Goal: Ask a question

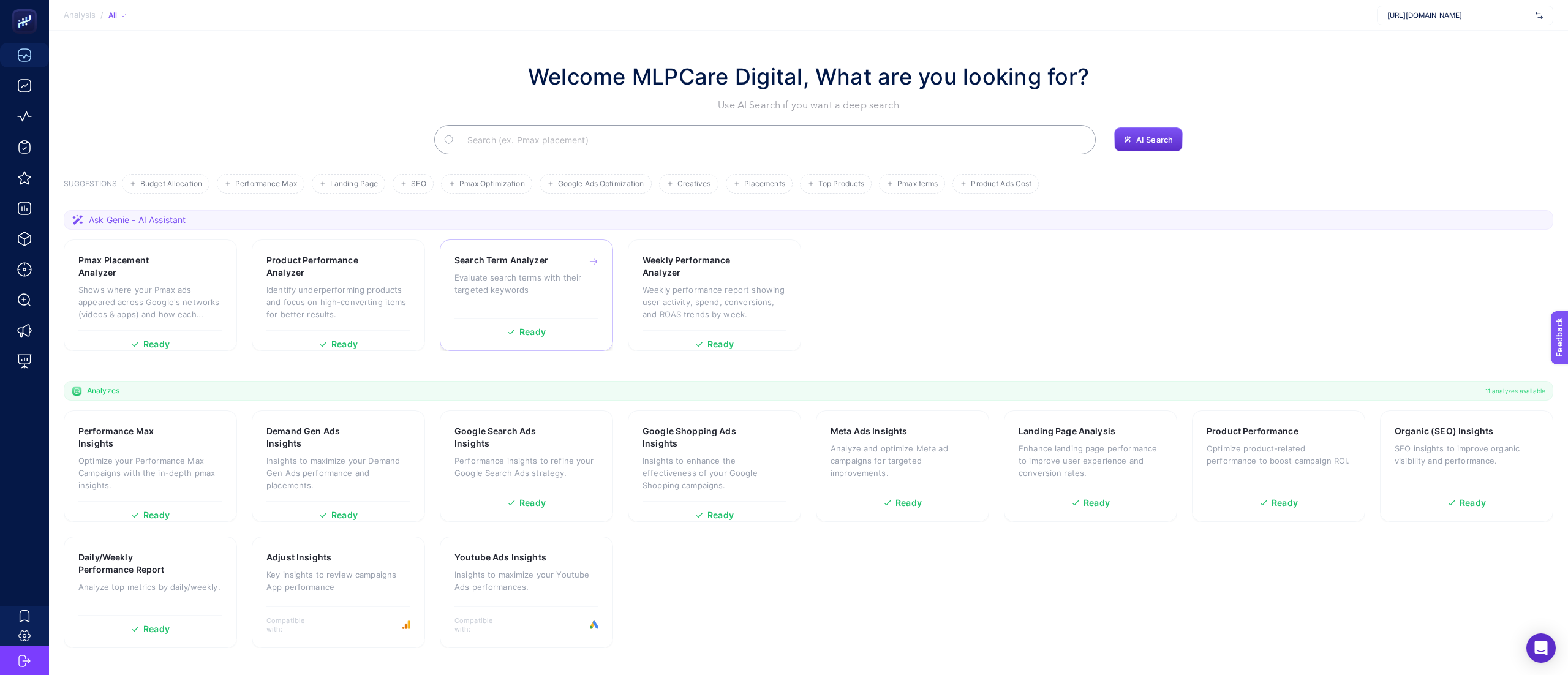
click at [537, 285] on p "Evaluate search terms with their targeted keywords" at bounding box center [526, 283] width 144 height 24
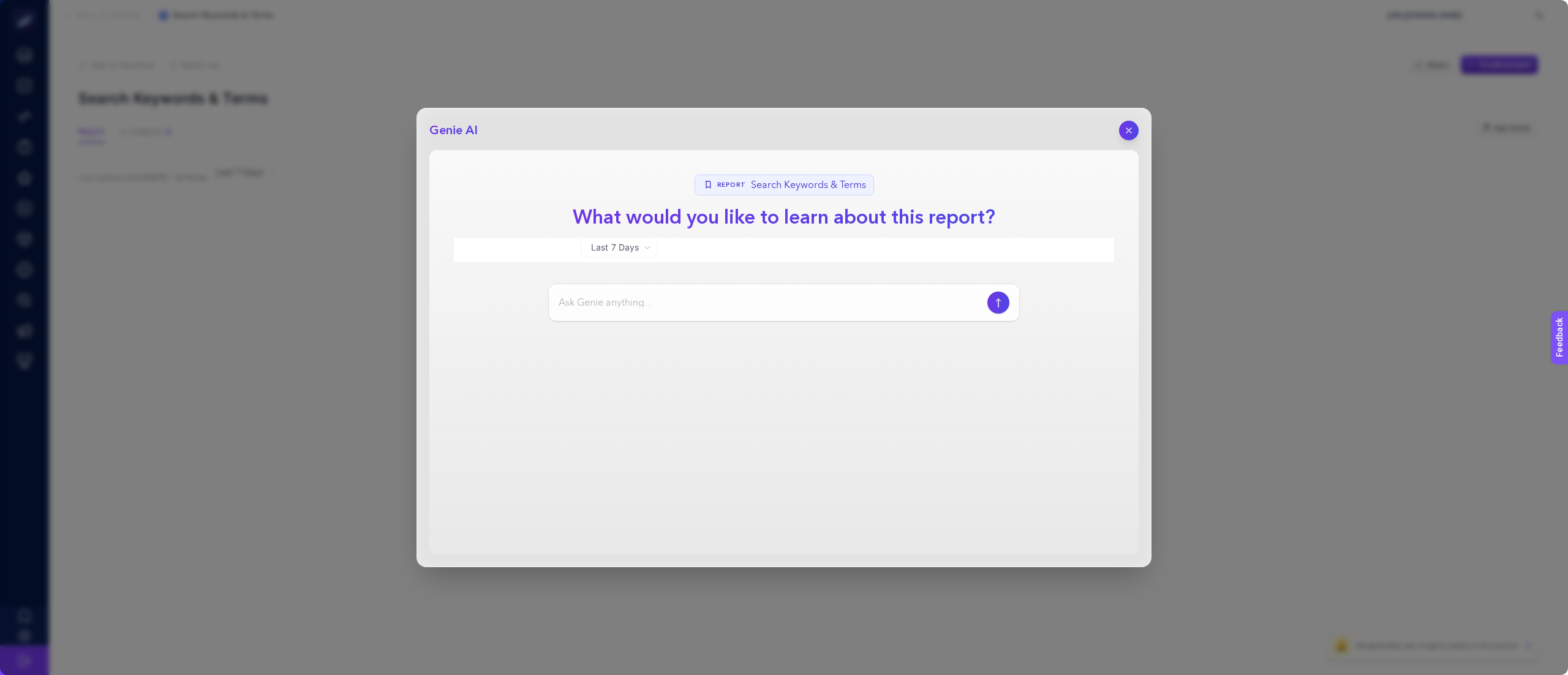
click at [1130, 132] on div "Genie AI Report Search Keywords & Terms What would you like to learn about this…" at bounding box center [783, 337] width 735 height 459
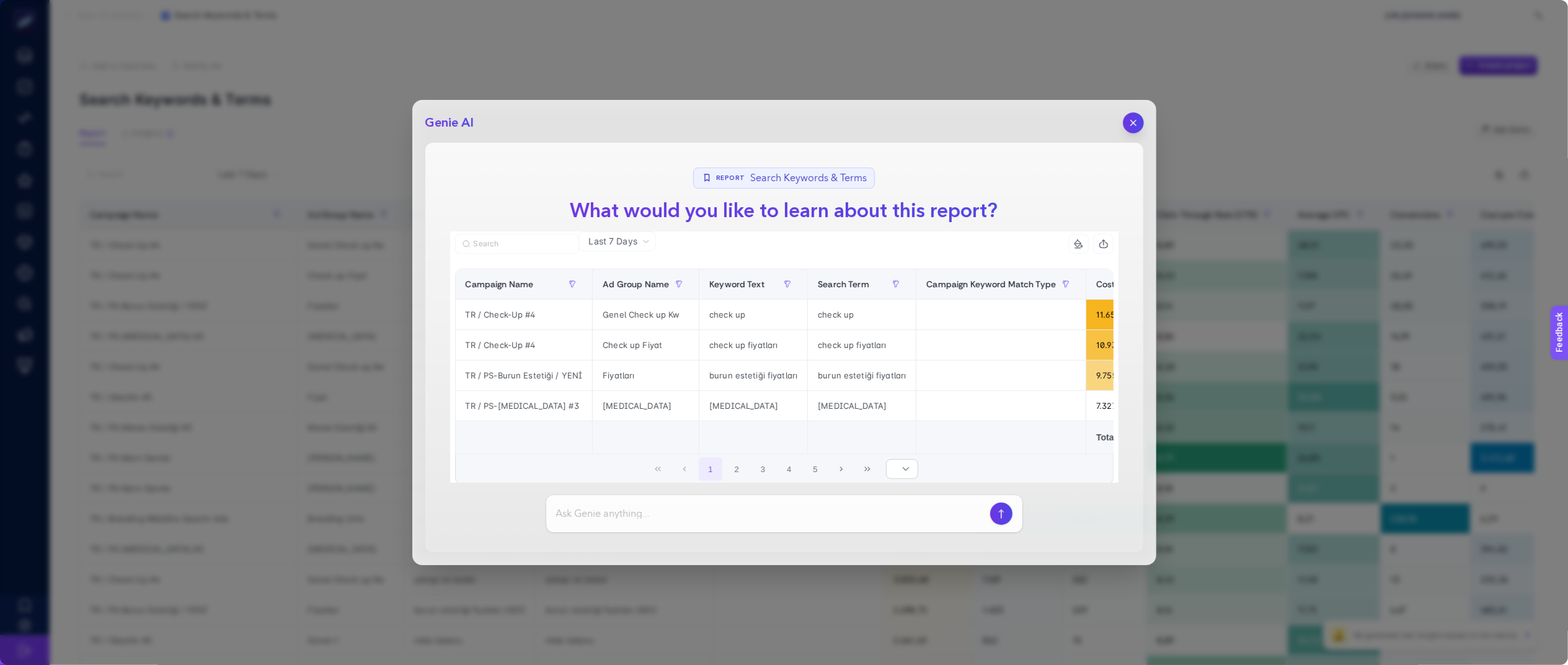
click at [1138, 116] on button "button" at bounding box center [1133, 122] width 21 height 21
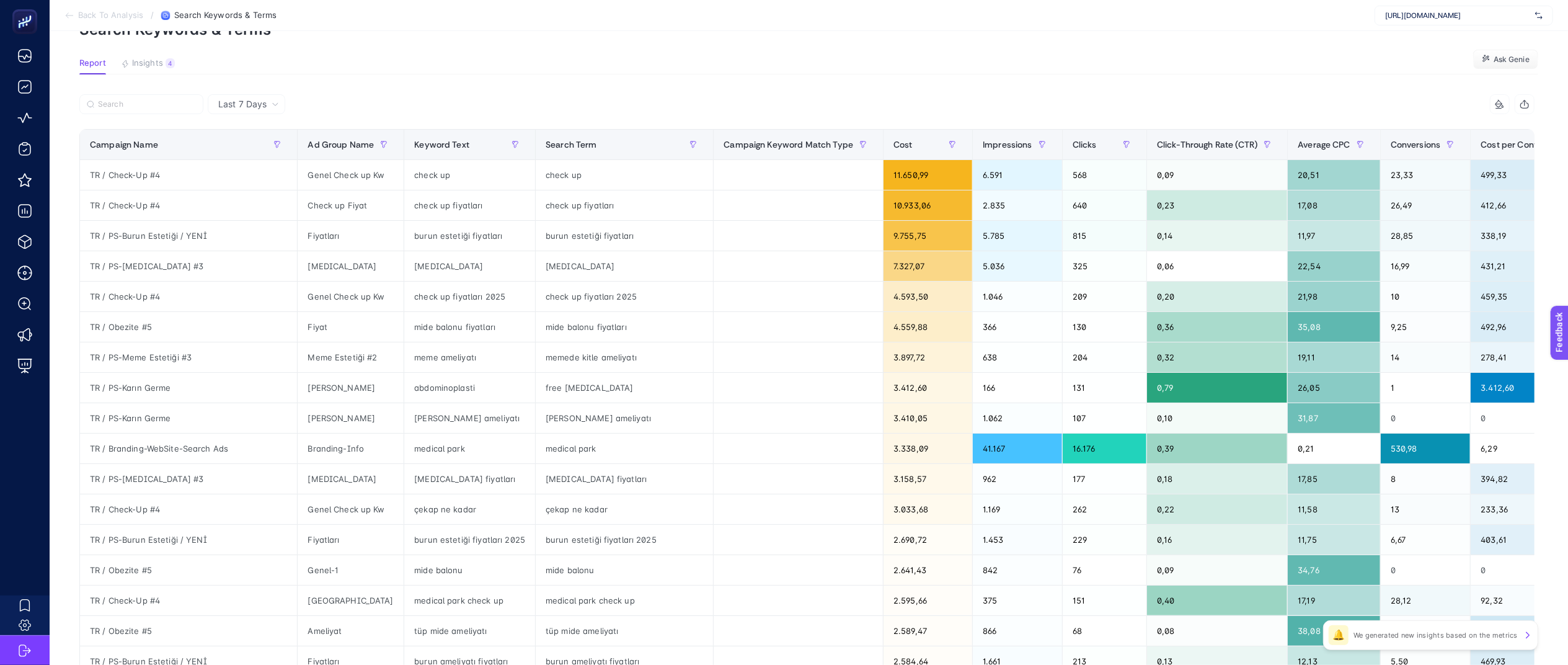
scroll to position [62, 0]
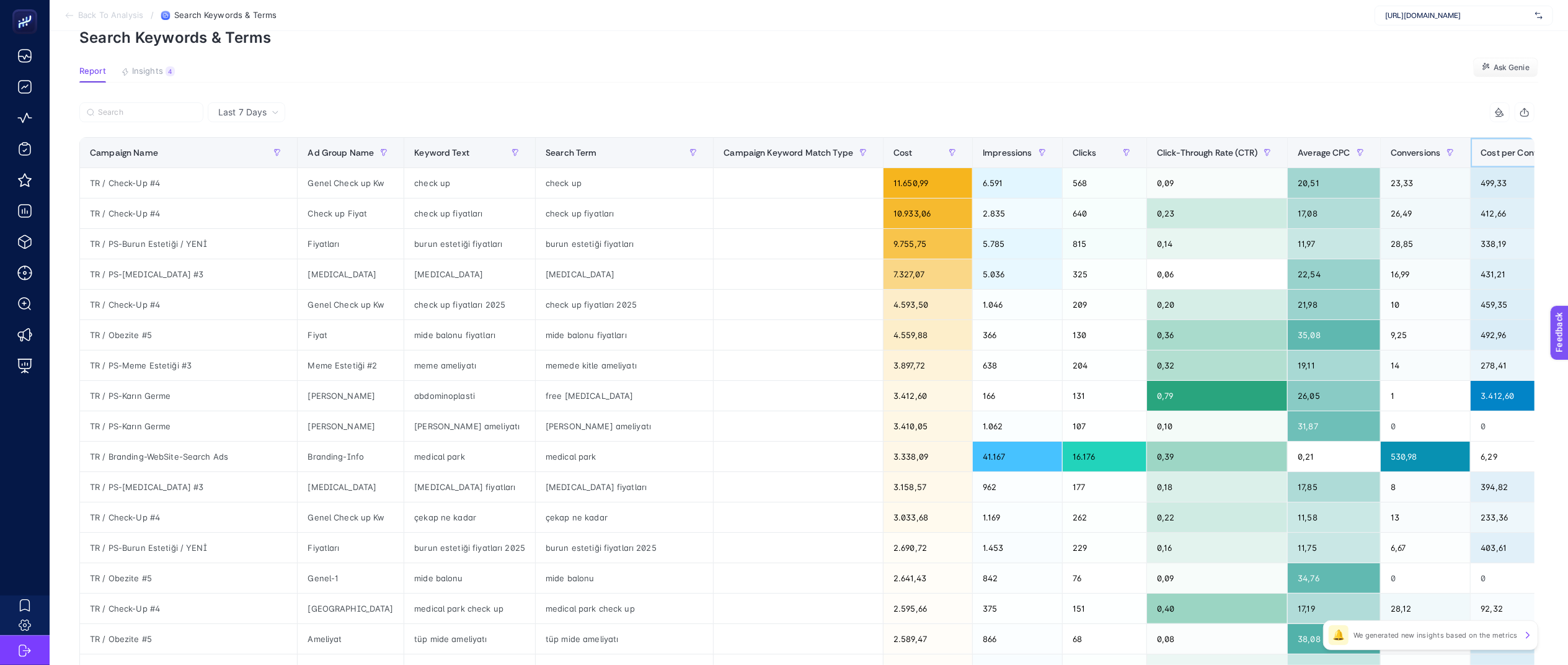
click at [1481, 150] on span "Cost per Conversion" at bounding box center [1522, 152] width 83 height 10
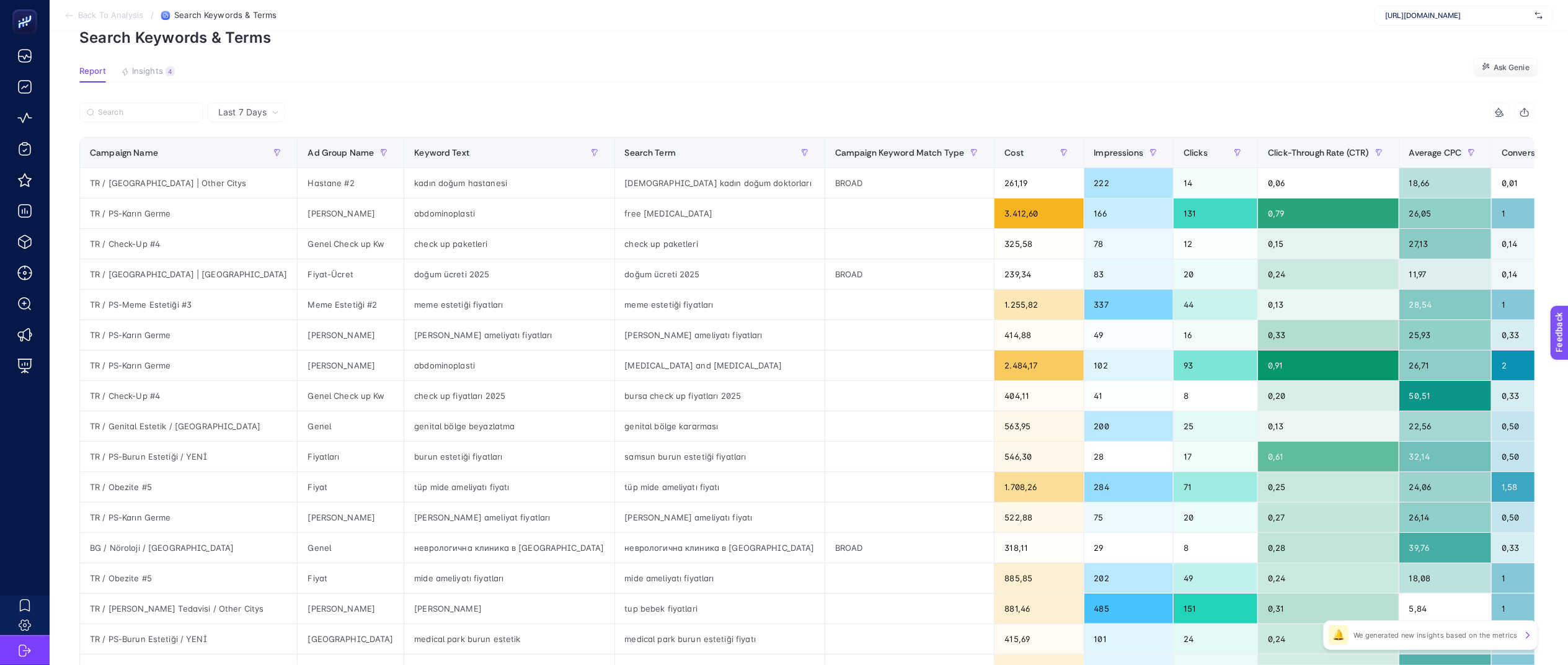
scroll to position [0, 0]
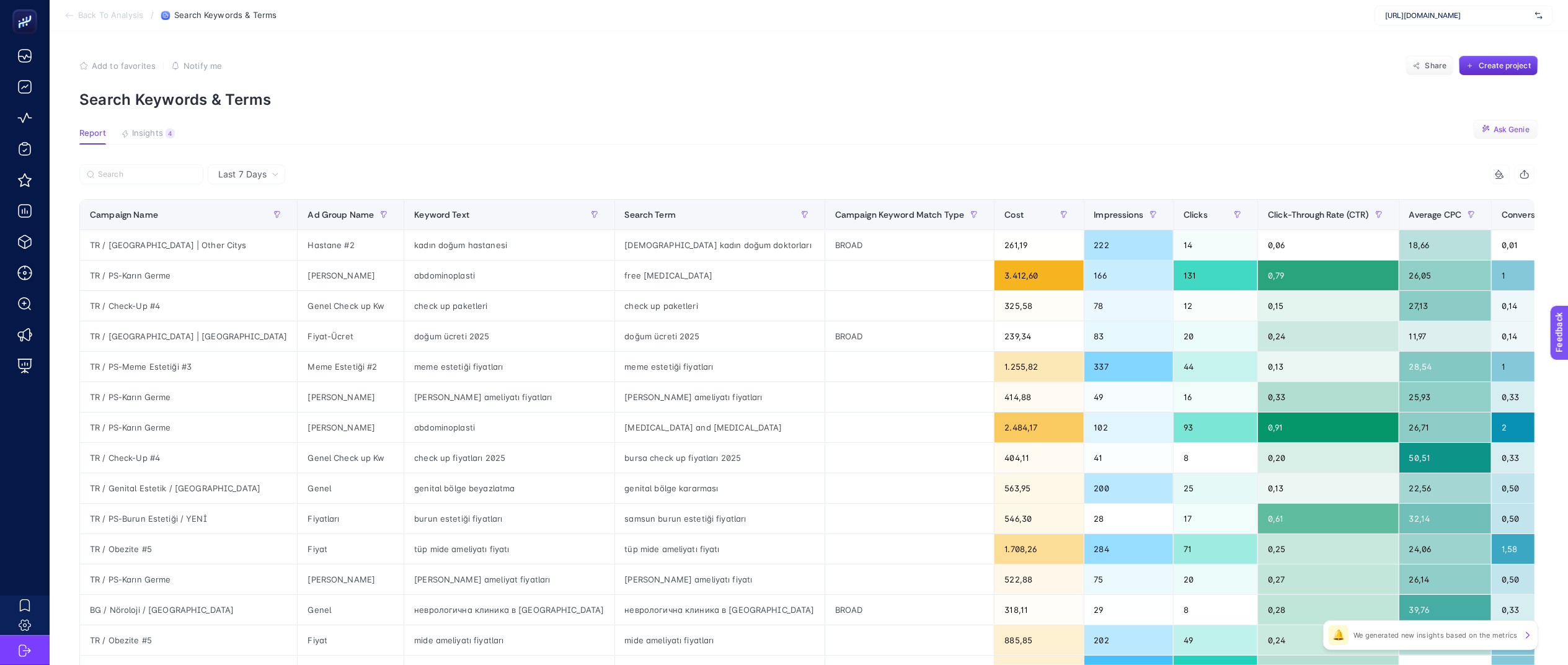
click at [1513, 126] on span "Ask Genie" at bounding box center [1512, 130] width 36 height 10
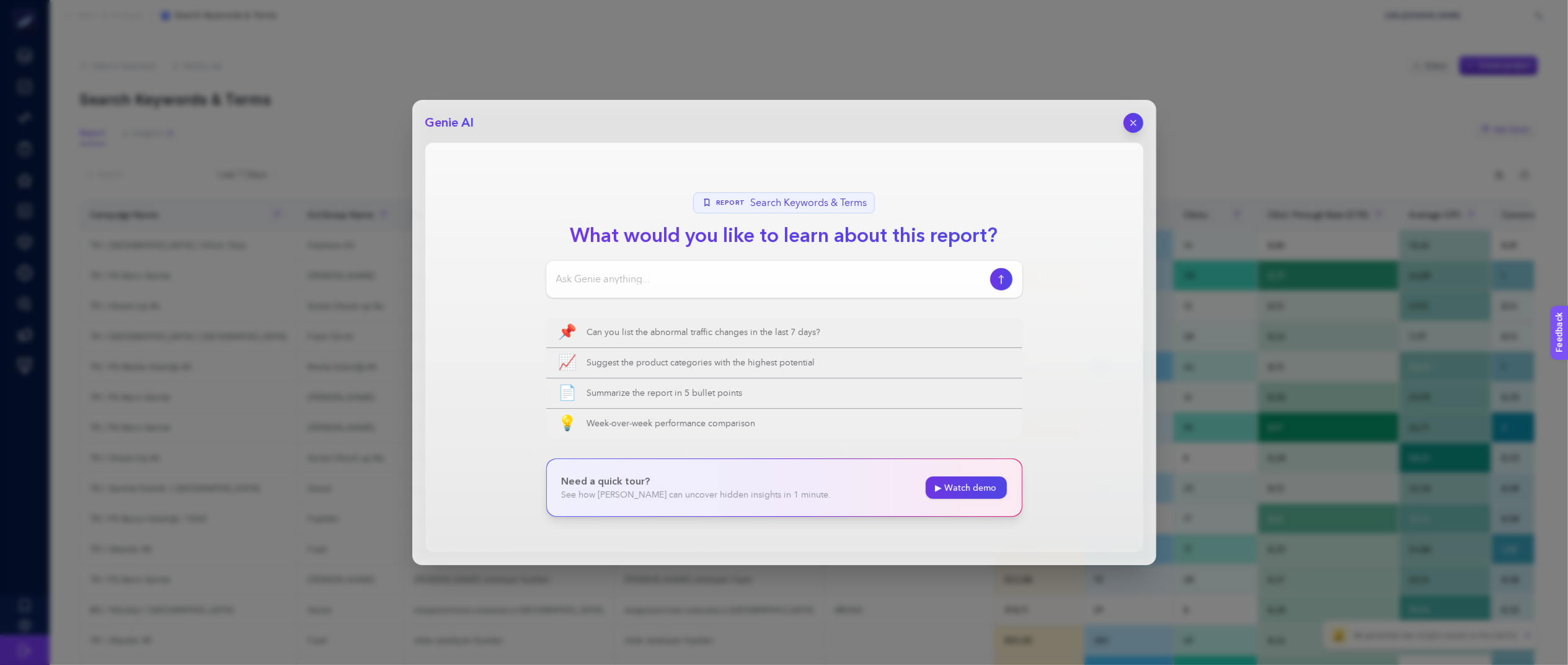
click at [854, 277] on input at bounding box center [770, 279] width 429 height 15
click at [806, 276] on input "verimsiz anaht" at bounding box center [770, 279] width 429 height 15
type input "verimsiz anahtar kelimeleri ver"
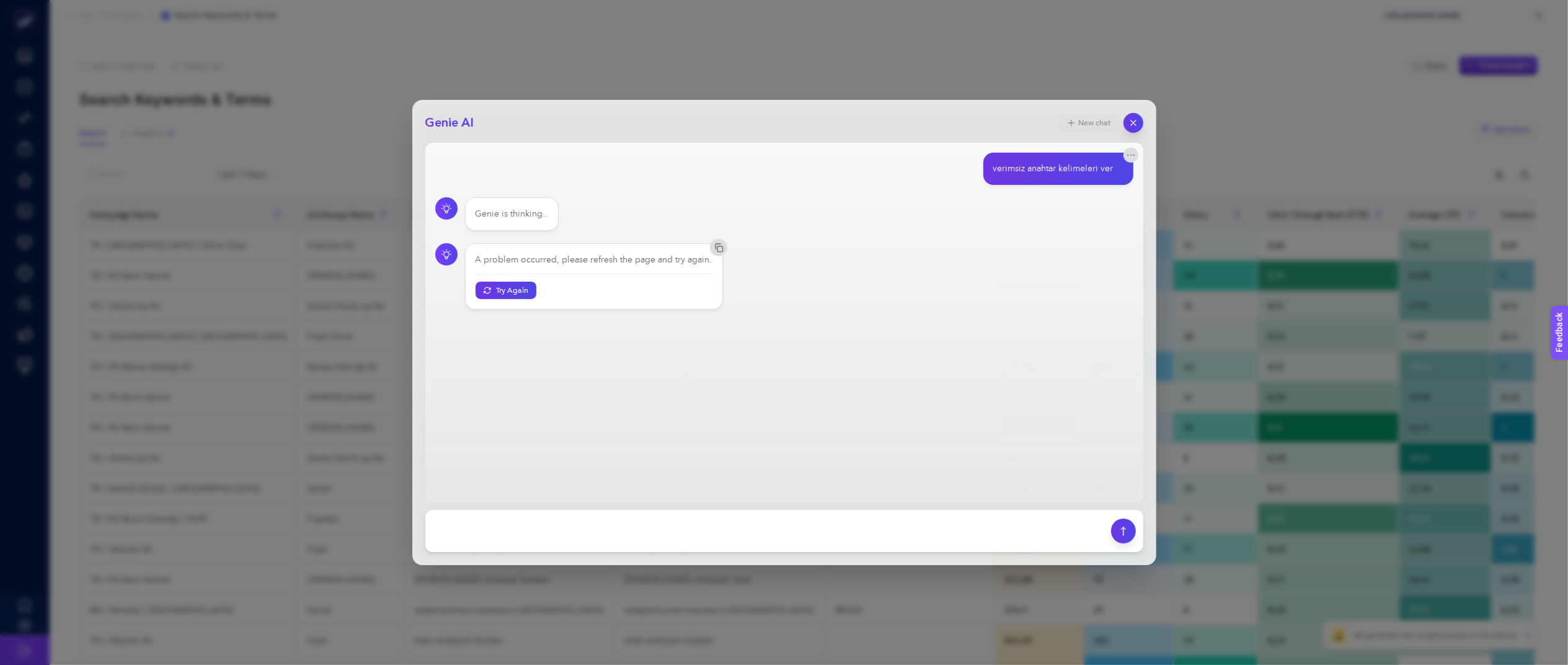
click at [1113, 128] on button "New chat" at bounding box center [1088, 122] width 59 height 17
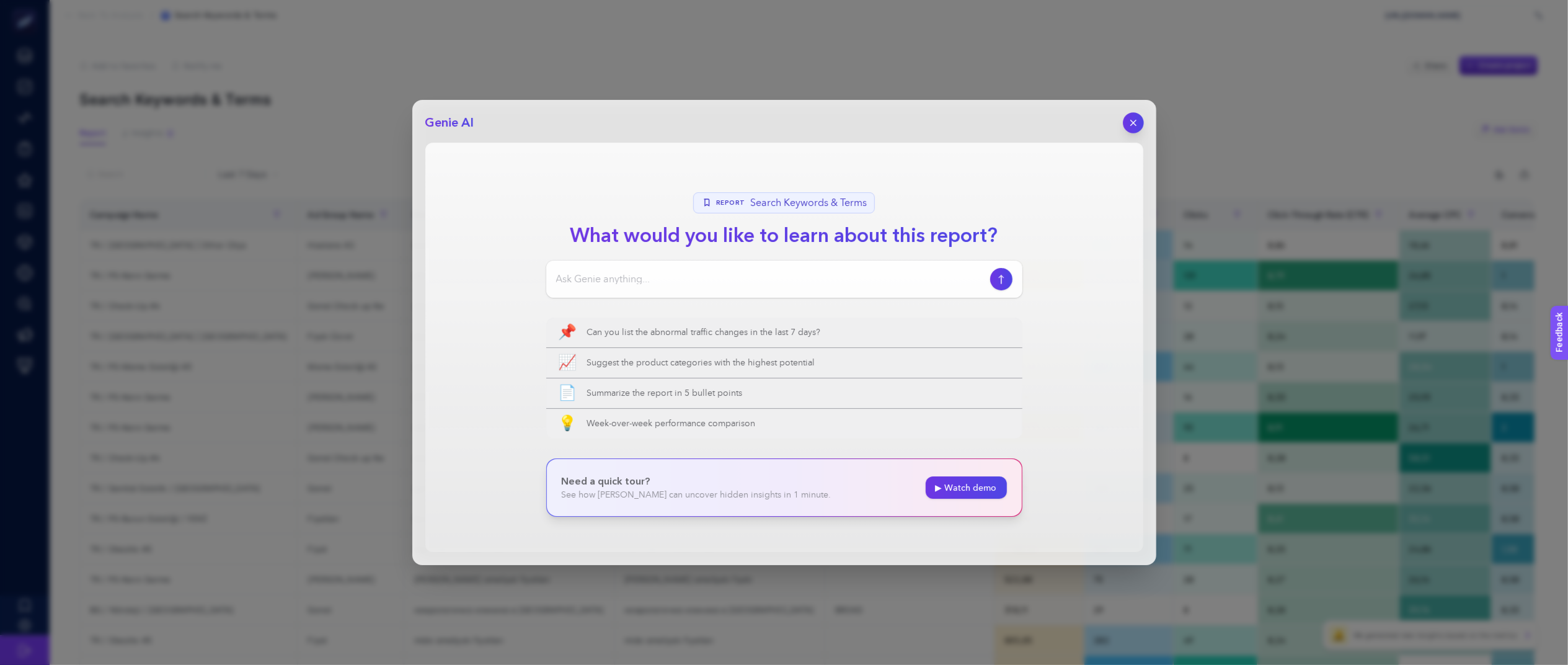
click at [1124, 125] on button "button" at bounding box center [1133, 122] width 21 height 21
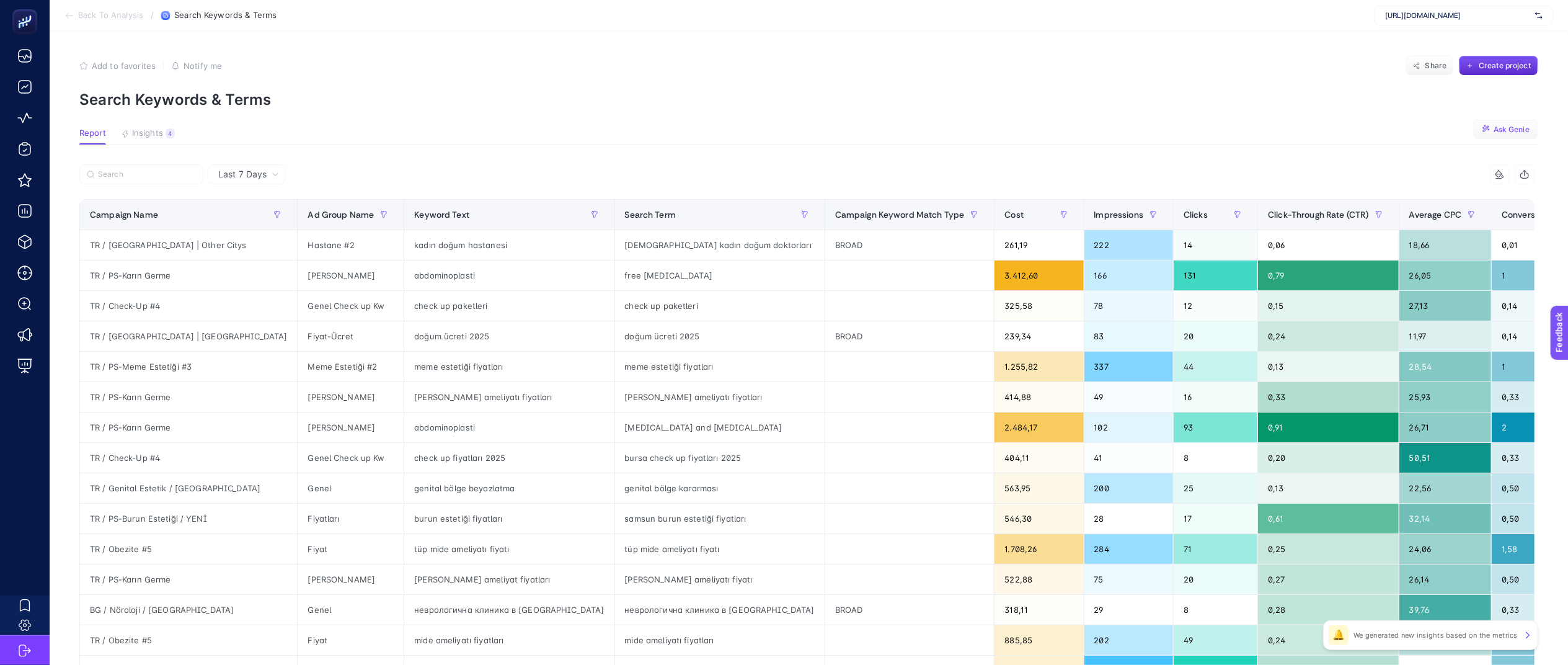
click at [1528, 131] on span "Ask Genie" at bounding box center [1512, 130] width 36 height 10
